Goal: Task Accomplishment & Management: Use online tool/utility

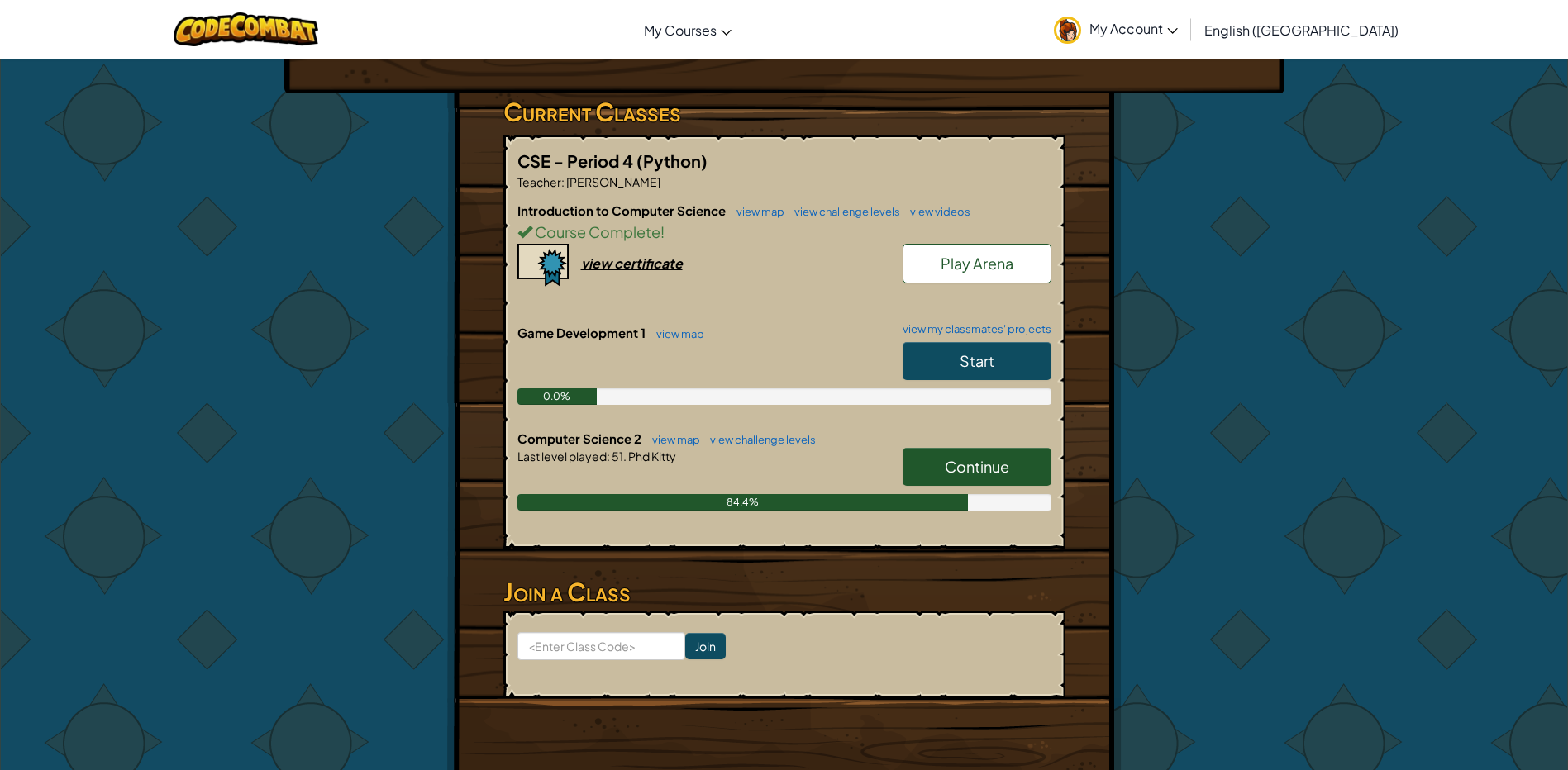
scroll to position [248, 0]
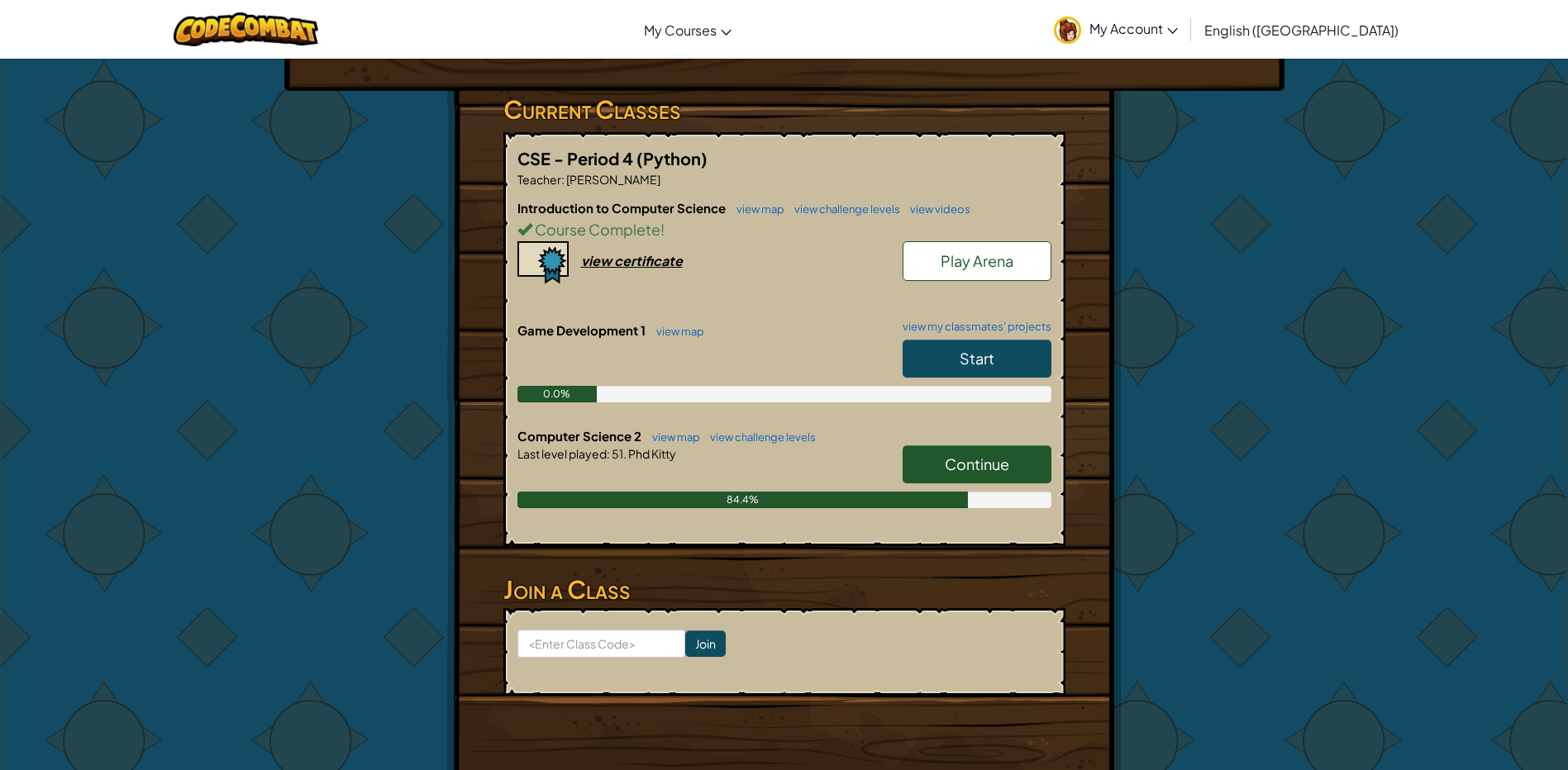
click at [993, 442] on h6 "Computer Science 2 view map view challenge levels" at bounding box center [784, 436] width 534 height 18
click at [1001, 472] on span "Continue" at bounding box center [977, 464] width 64 height 19
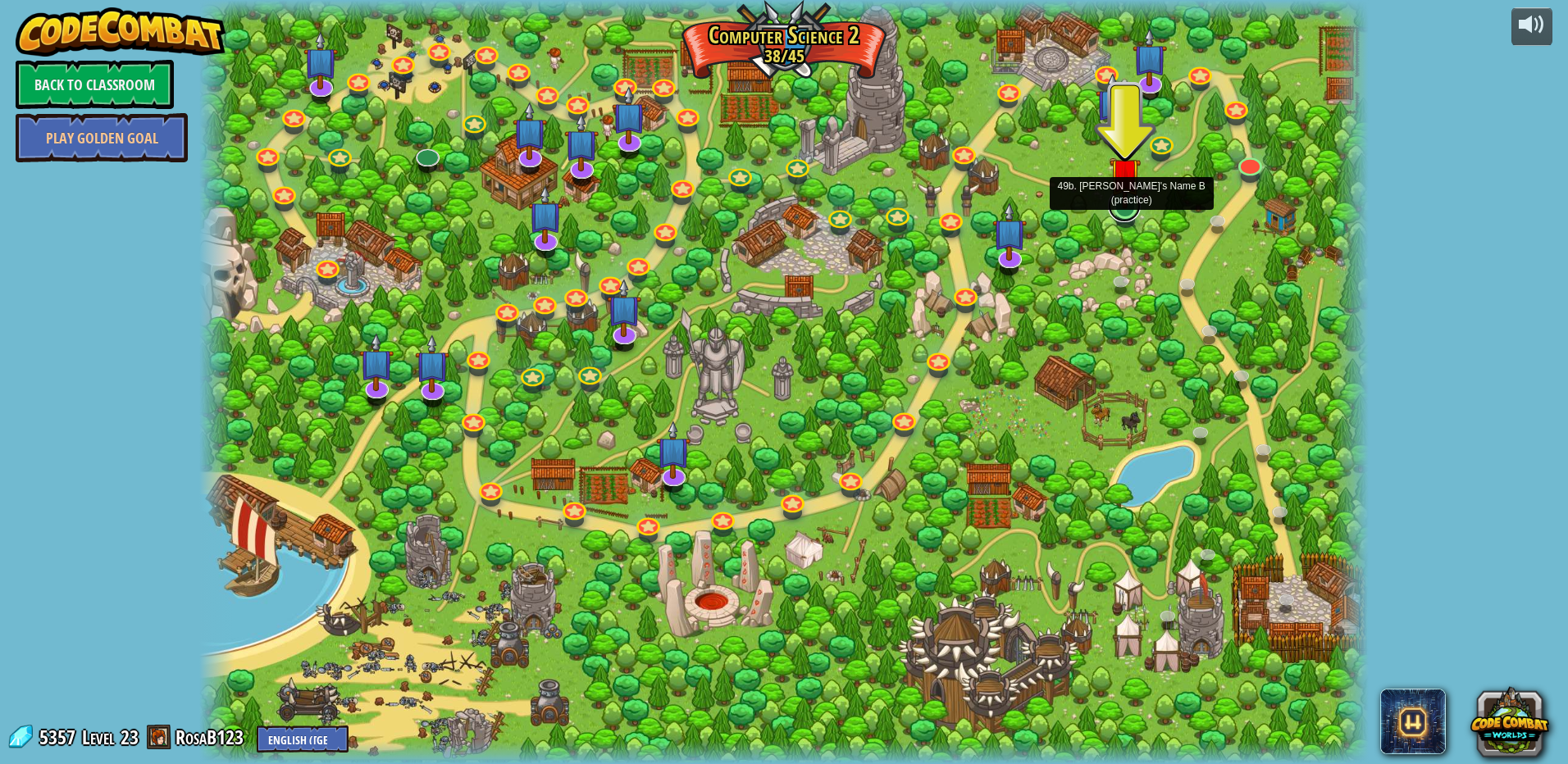
click at [1113, 211] on link at bounding box center [1124, 206] width 33 height 33
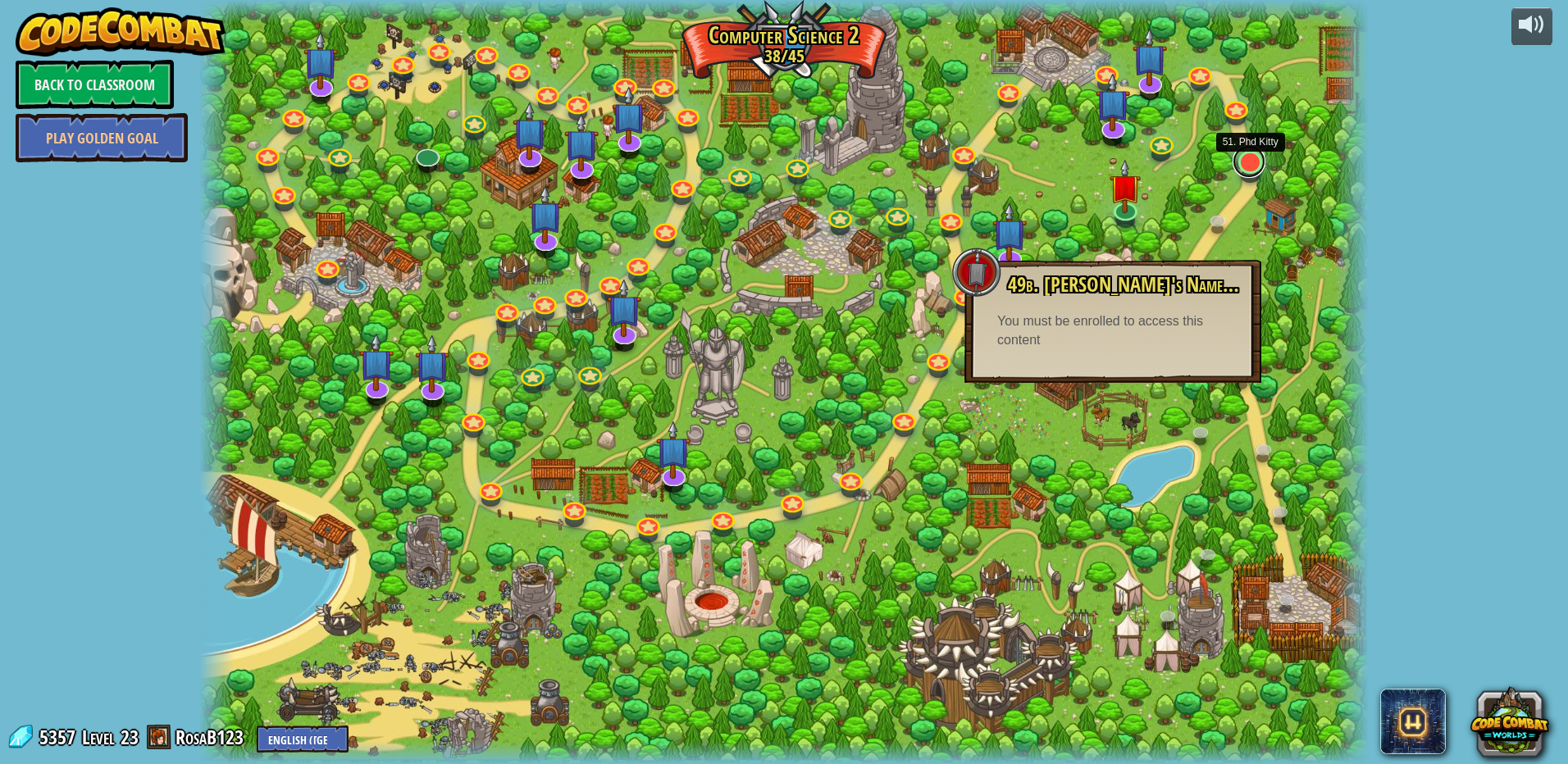
click at [1248, 156] on link at bounding box center [1248, 161] width 33 height 33
